Goal: Transaction & Acquisition: Book appointment/travel/reservation

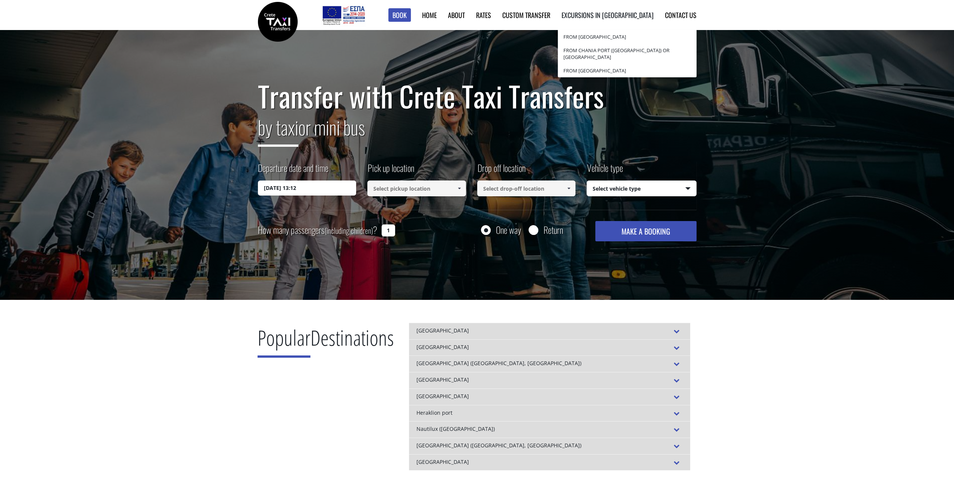
click at [621, 16] on link "Excursions in [GEOGRAPHIC_DATA]" at bounding box center [608, 15] width 92 height 10
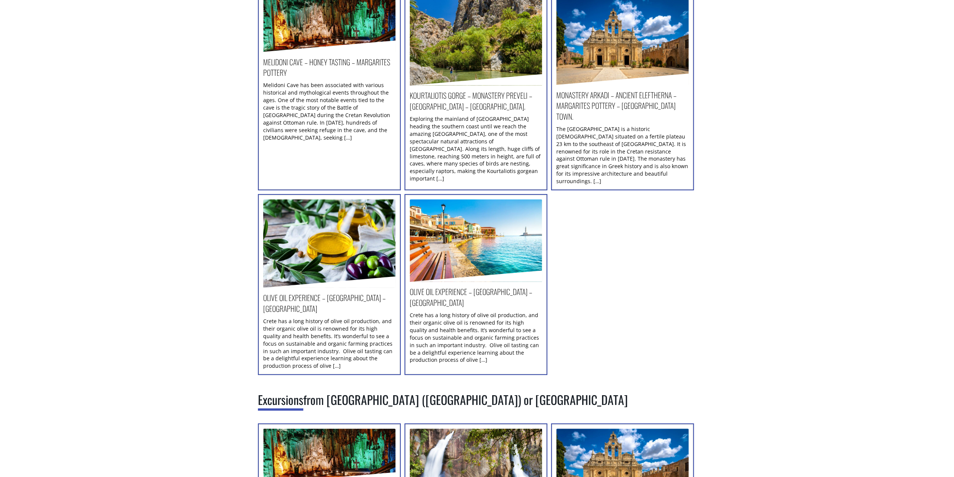
scroll to position [187, 0]
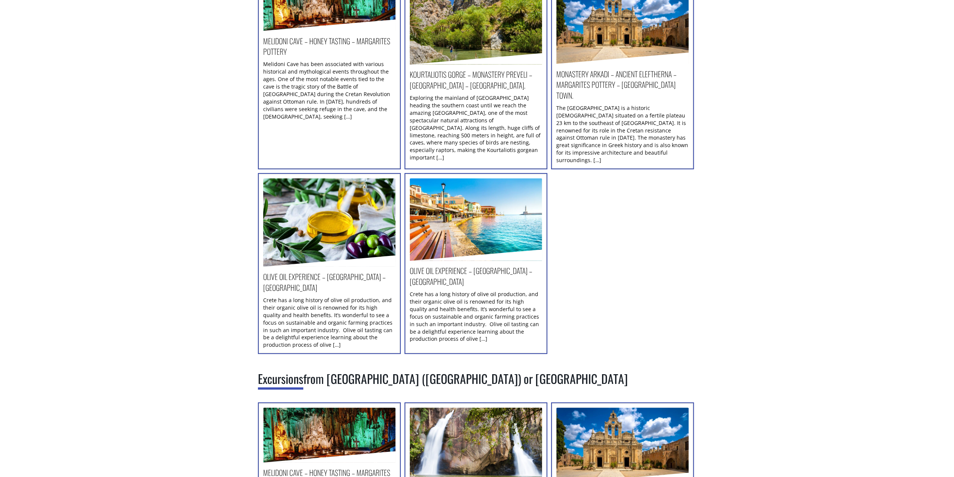
click at [324, 271] on h2 "Olive oil experience – [GEOGRAPHIC_DATA] – [GEOGRAPHIC_DATA]" at bounding box center [329, 283] width 132 height 25
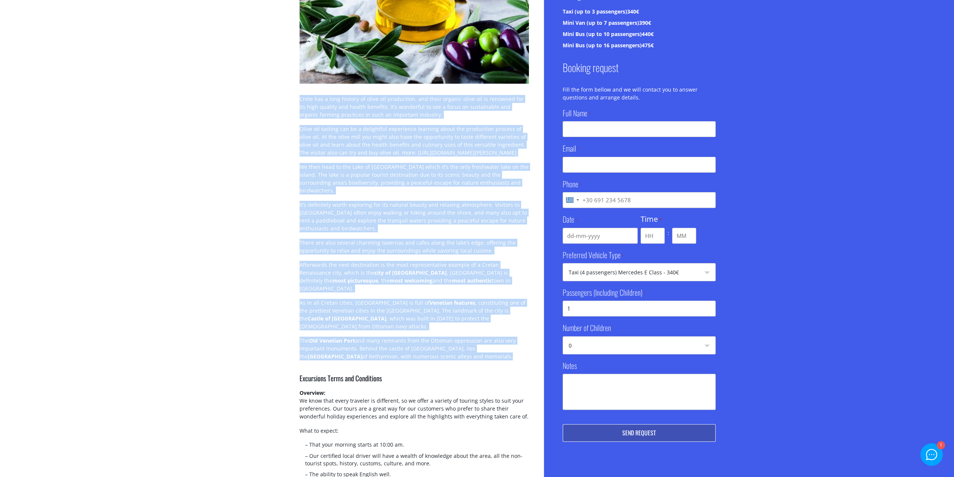
scroll to position [187, 0]
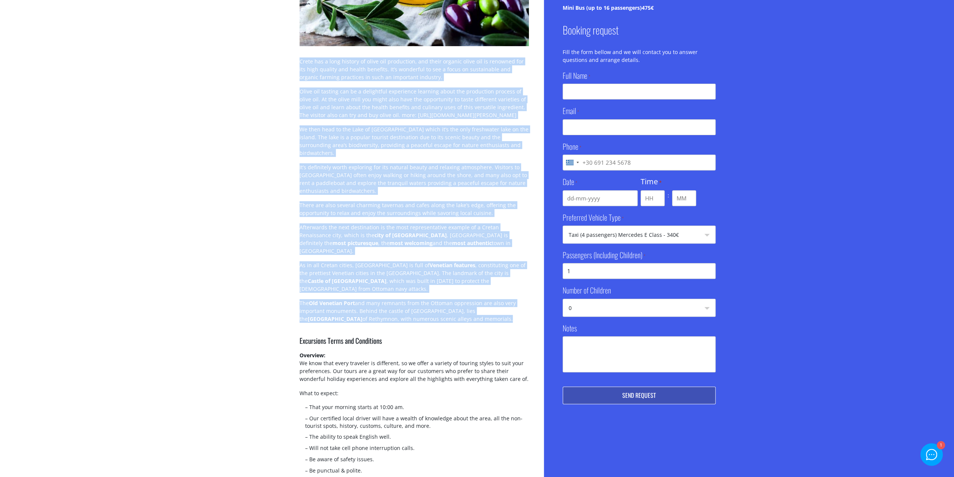
drag, startPoint x: 299, startPoint y: 252, endPoint x: 442, endPoint y: 292, distance: 148.5
click at [442, 292] on div "Crete has a long history of olive oil production, and their organic olive oil i…" at bounding box center [414, 343] width 259 height 923
copy div "Lorem ips d sita consect ad elits doe temporinci, utl etdol magnaal enima min v…"
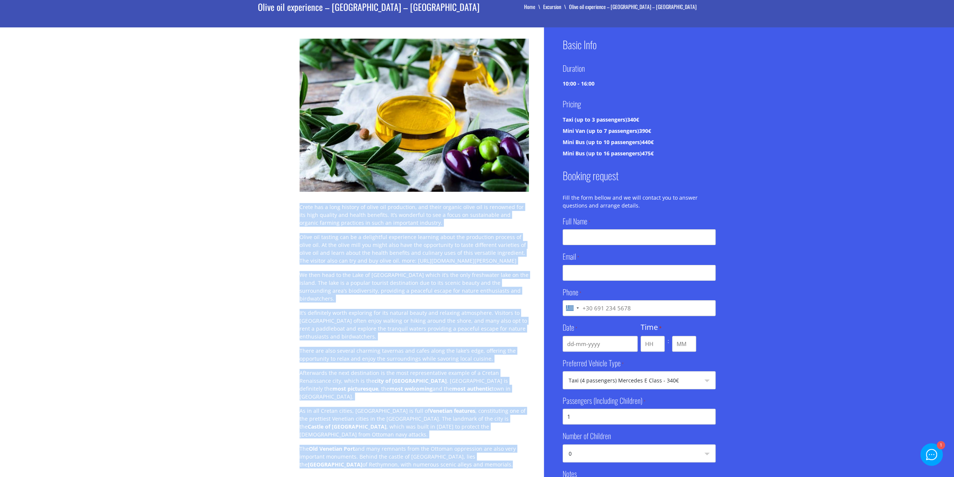
scroll to position [0, 0]
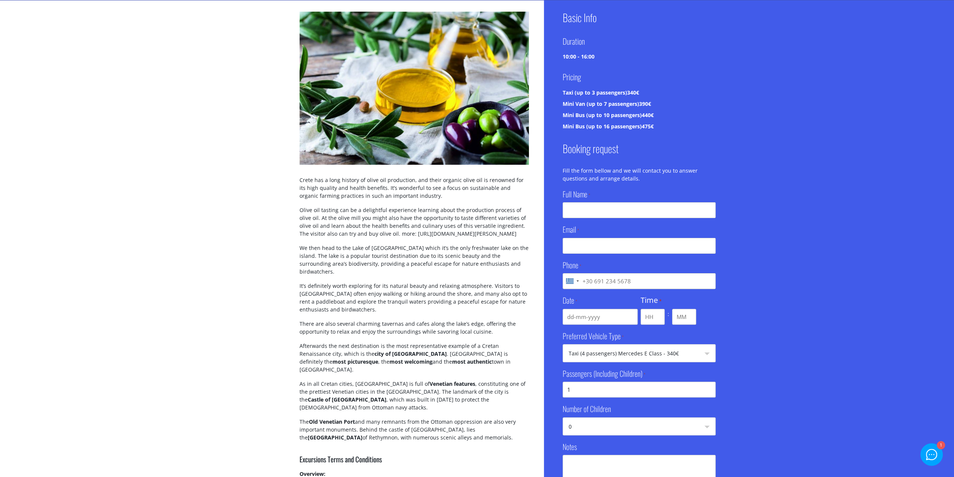
scroll to position [112, 0]
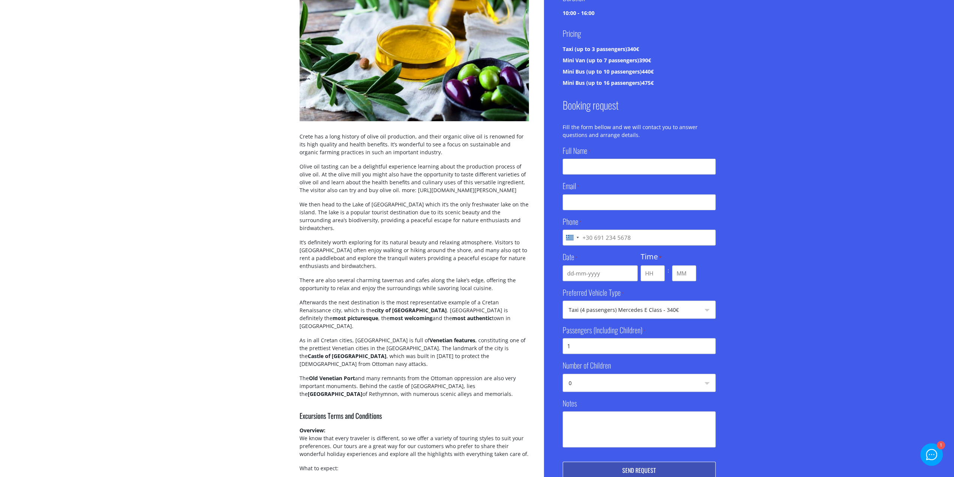
click at [664, 239] on input "Phone *" at bounding box center [639, 237] width 153 height 16
click at [761, 220] on div "Basic Info Duration 10:00 - 16:00 Pricing Taxi (up to 3 passengers) 340€ Mini V…" at bounding box center [749, 418] width 410 height 923
click at [574, 241] on div "[GEOGRAPHIC_DATA] +30" at bounding box center [572, 237] width 18 height 15
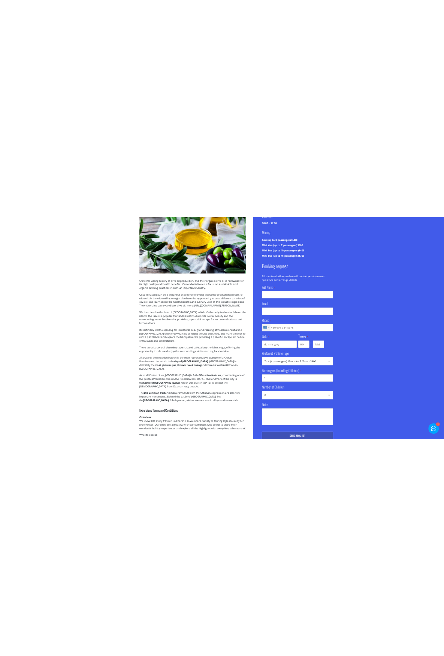
scroll to position [1102, 0]
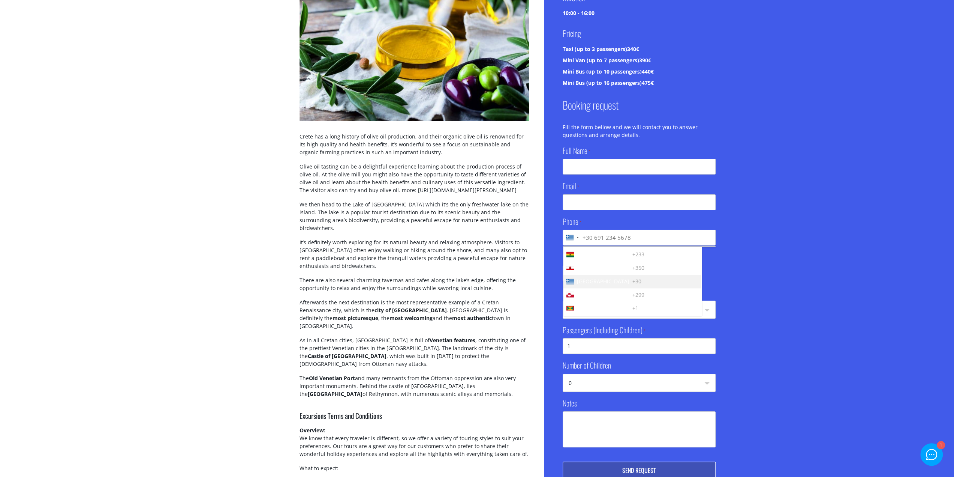
click at [760, 236] on div "Basic Info Duration 10:00 - 16:00 Pricing Taxi (up to 3 passengers) 340€ Mini V…" at bounding box center [749, 418] width 410 height 923
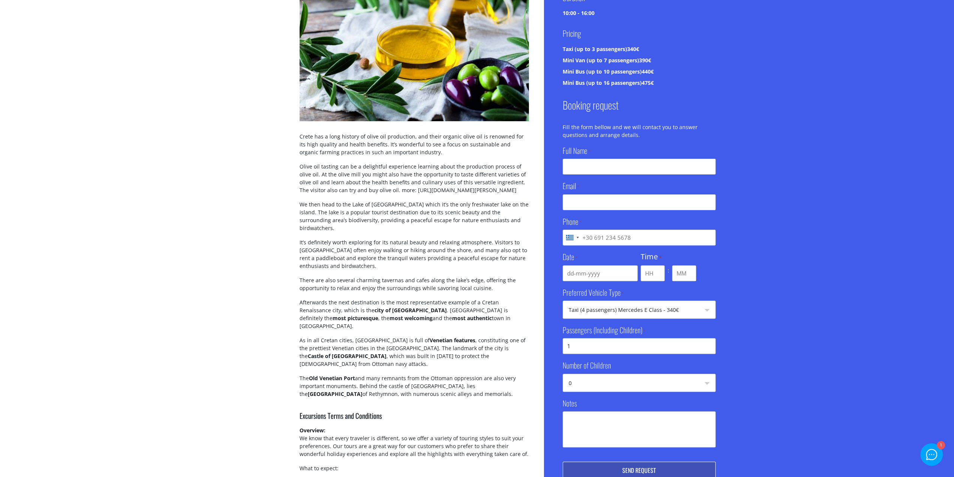
click at [760, 236] on div "Basic Info Duration 10:00 - 16:00 Pricing Taxi (up to 3 passengers) 340€ Mini V…" at bounding box center [749, 418] width 410 height 923
click at [690, 306] on select "Taxi (4 passengers) Mercedes E Class - 340€ Mini Van (8 passengers) Mercedes [P…" at bounding box center [639, 310] width 152 height 18
click at [749, 277] on div "Basic Info Duration 10:00 - 16:00 Pricing Taxi (up to 3 passengers) 340€ Mini V…" at bounding box center [749, 418] width 410 height 923
